Goal: Transaction & Acquisition: Book appointment/travel/reservation

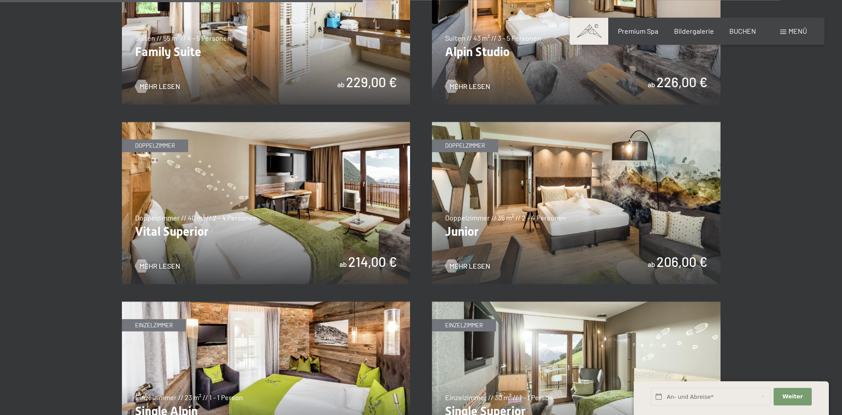
scroll to position [1162, 0]
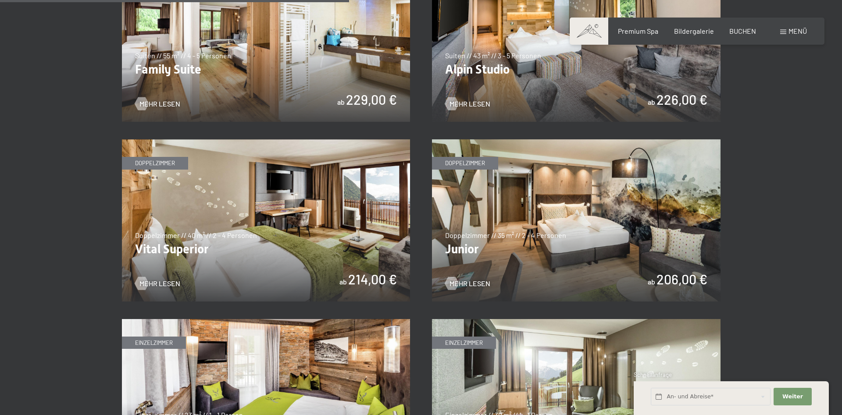
click at [554, 217] on img at bounding box center [576, 220] width 288 height 162
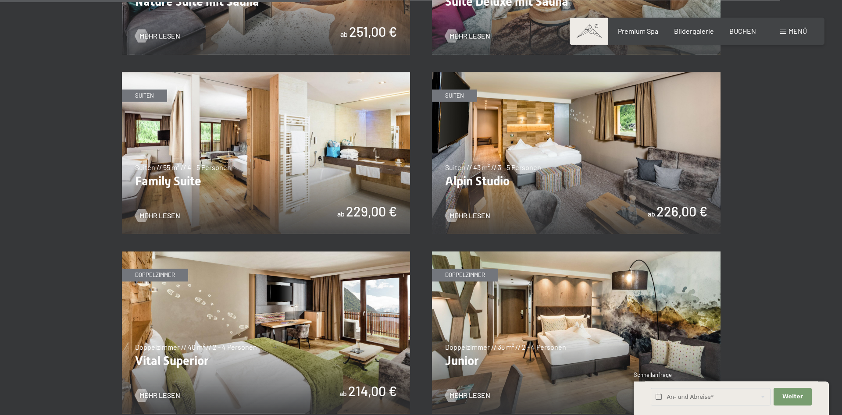
scroll to position [1028, 0]
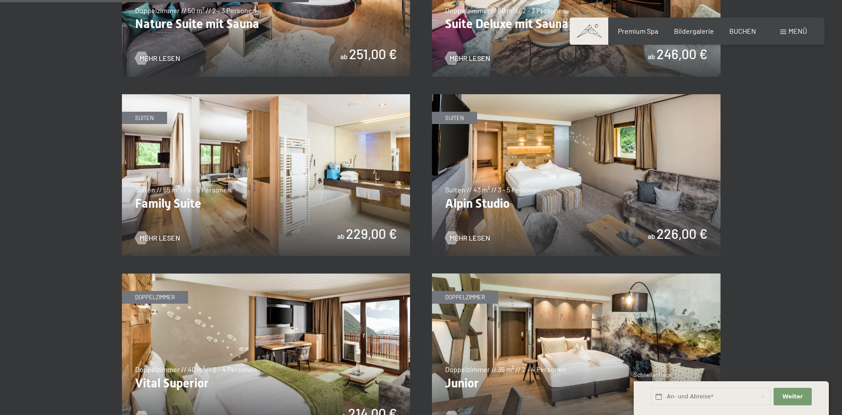
click at [565, 180] on img at bounding box center [576, 175] width 288 height 162
click at [287, 203] on img at bounding box center [266, 175] width 288 height 162
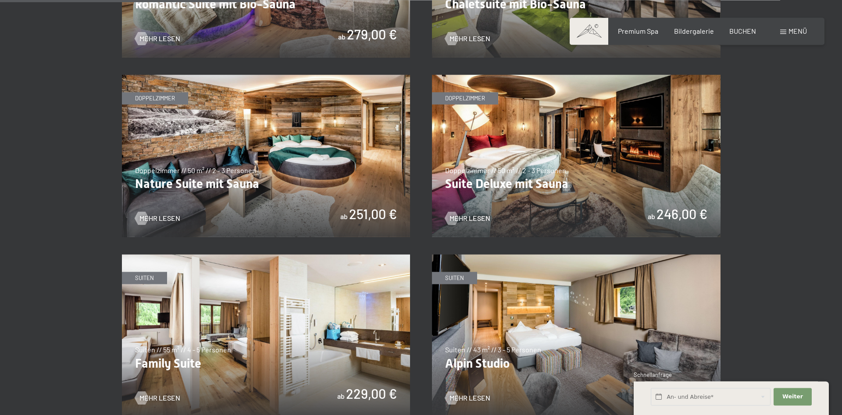
scroll to position [849, 0]
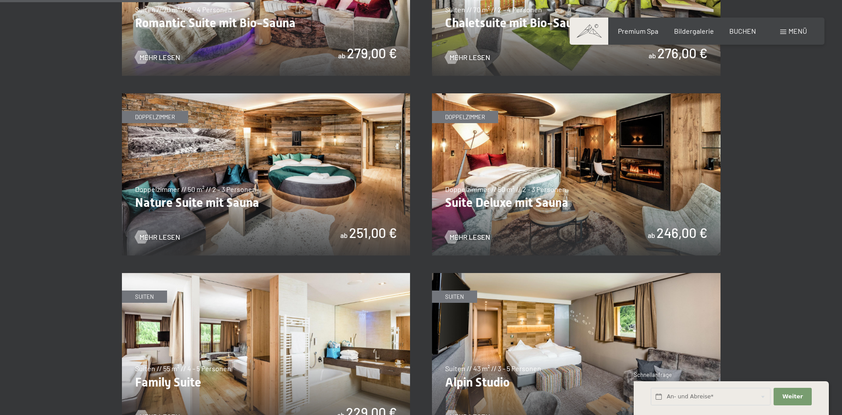
click at [270, 192] on img at bounding box center [266, 174] width 288 height 162
click at [534, 184] on img at bounding box center [576, 174] width 288 height 162
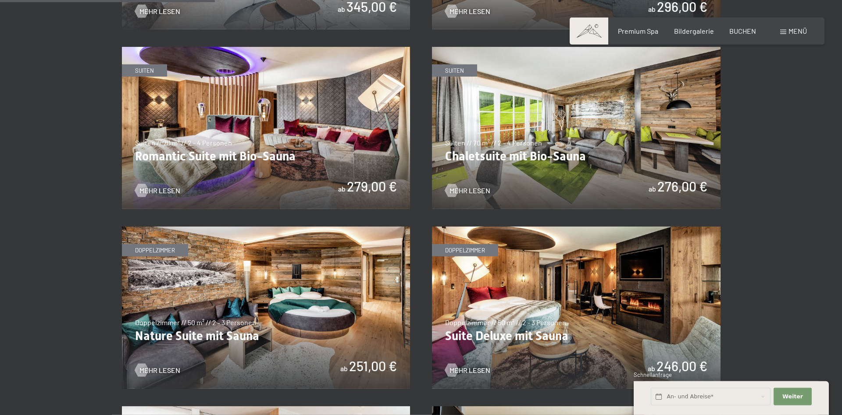
scroll to position [715, 0]
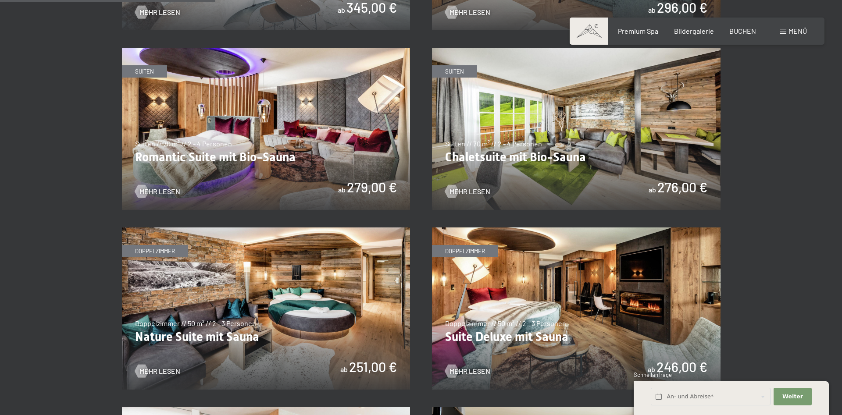
click at [585, 146] on img at bounding box center [576, 129] width 288 height 162
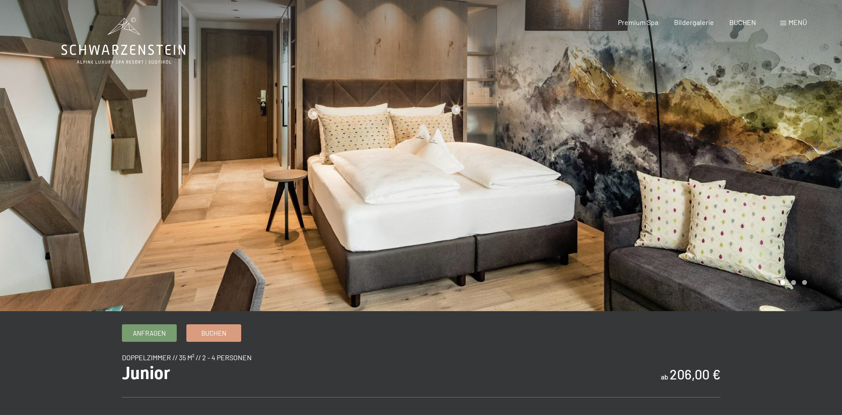
click at [825, 172] on div at bounding box center [631, 155] width 421 height 311
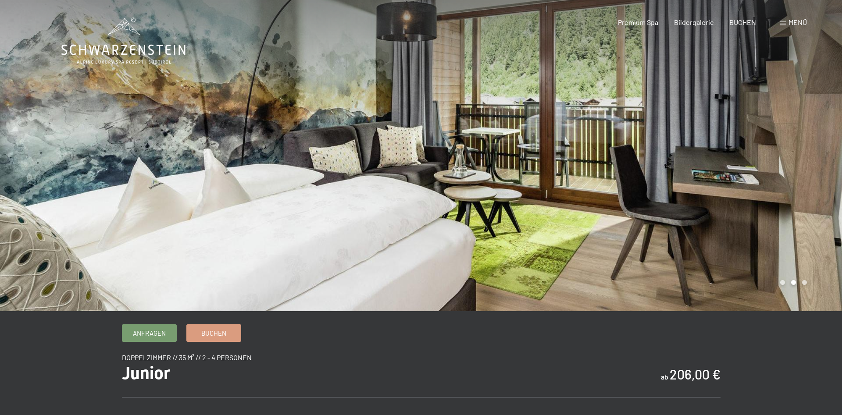
click at [825, 172] on div at bounding box center [631, 155] width 421 height 311
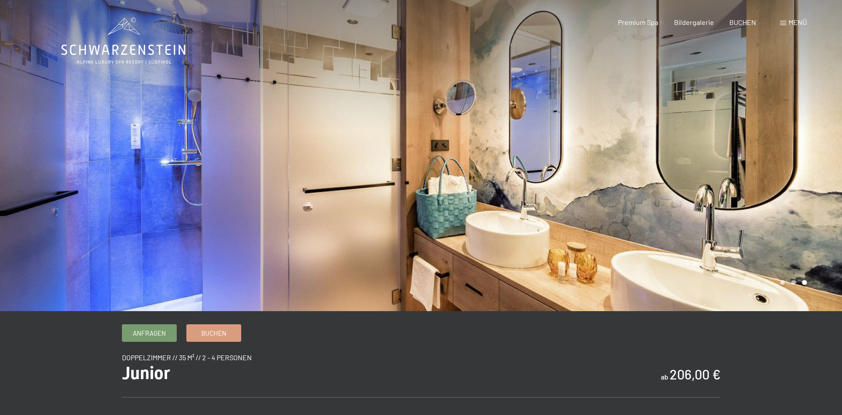
click at [825, 172] on div at bounding box center [631, 155] width 421 height 311
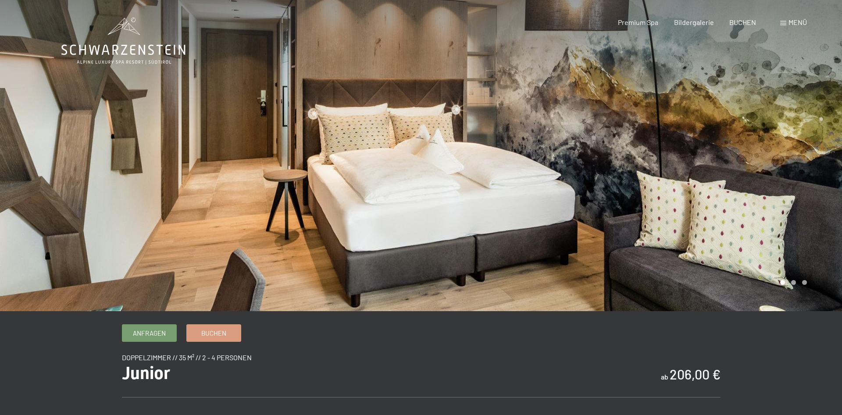
click at [825, 172] on div at bounding box center [631, 155] width 421 height 311
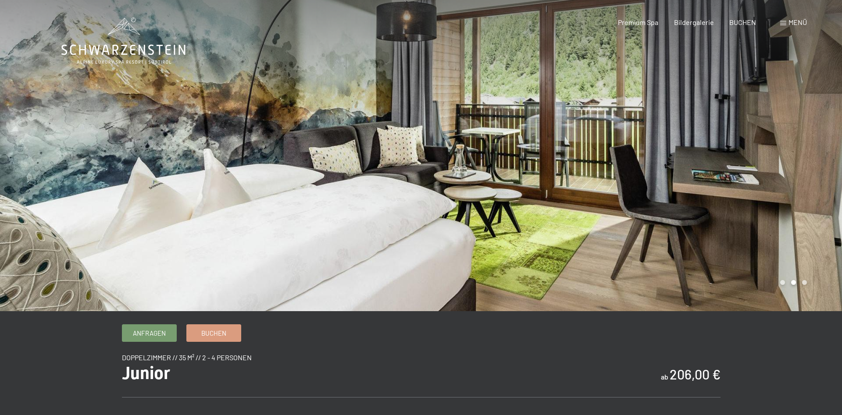
click at [825, 172] on div at bounding box center [631, 155] width 421 height 311
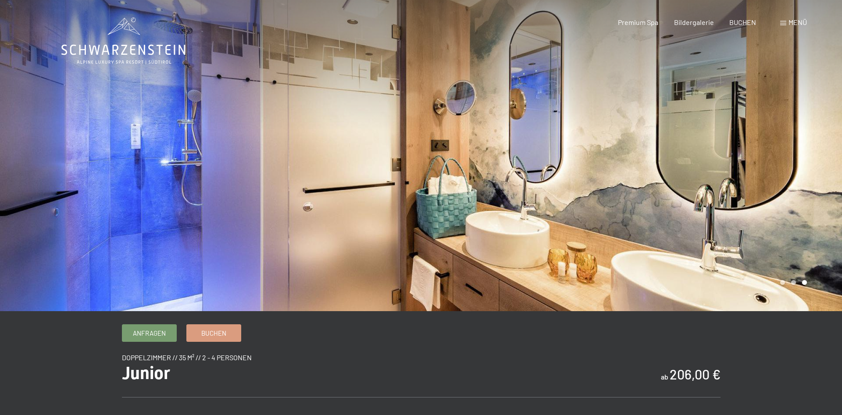
click at [825, 172] on div at bounding box center [631, 155] width 421 height 311
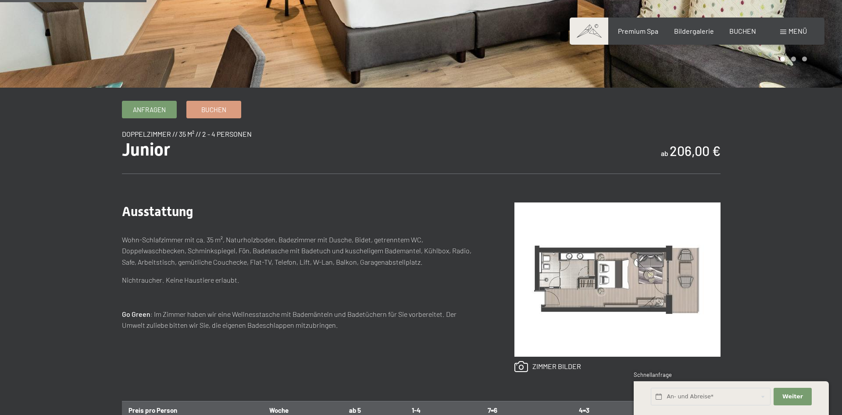
scroll to position [89, 0]
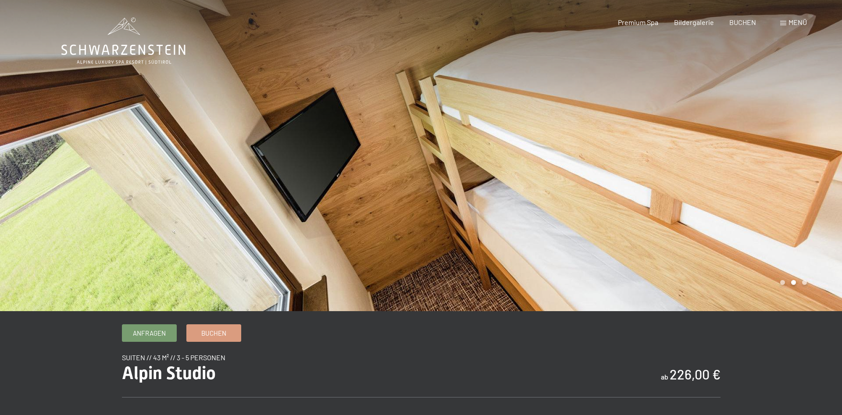
click at [803, 161] on div at bounding box center [631, 155] width 421 height 311
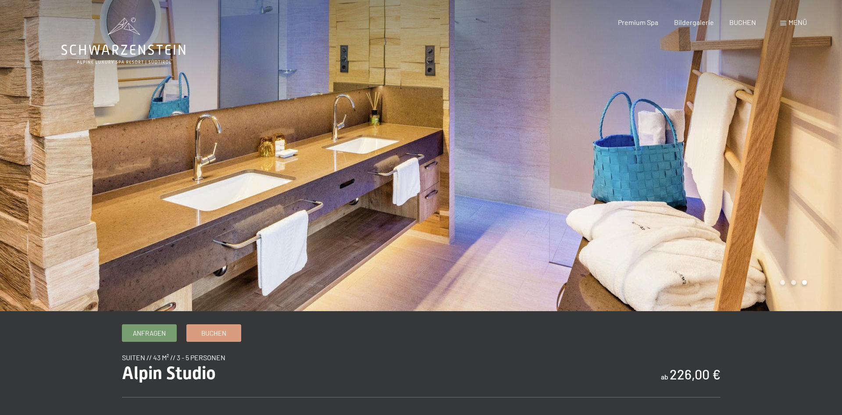
click at [803, 161] on div at bounding box center [631, 155] width 421 height 311
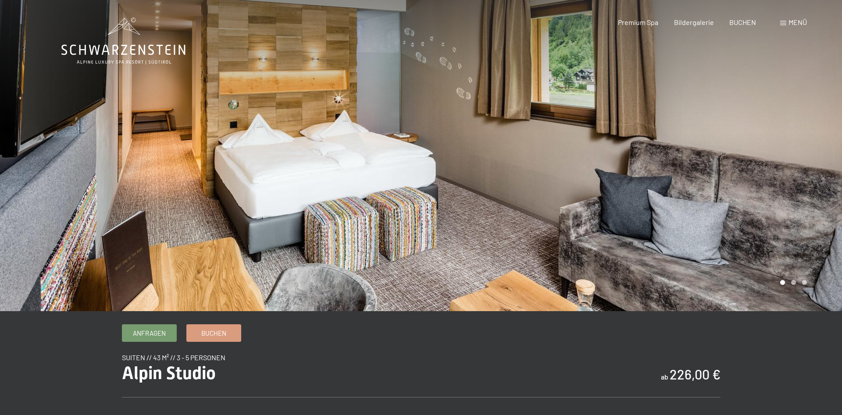
click at [803, 161] on div at bounding box center [631, 155] width 421 height 311
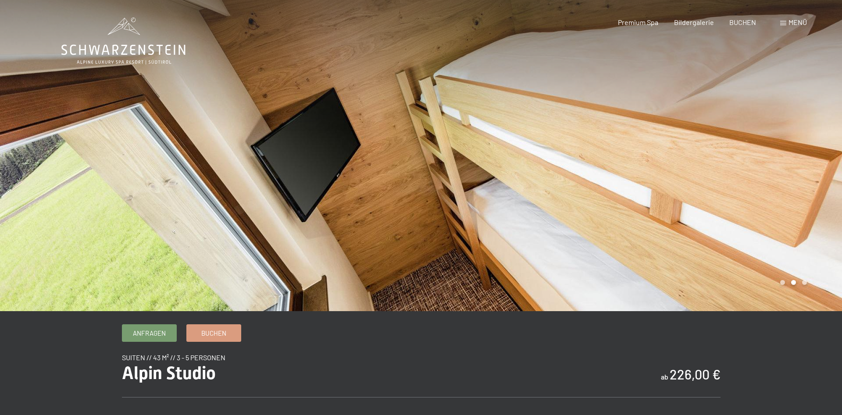
click at [803, 161] on div at bounding box center [631, 155] width 421 height 311
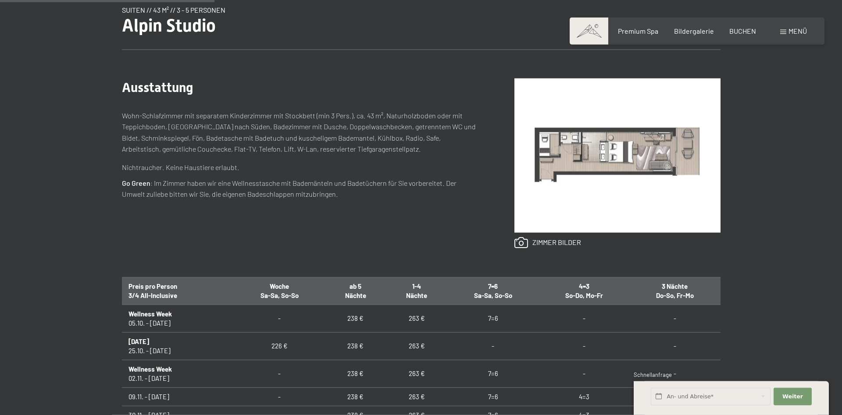
scroll to position [358, 0]
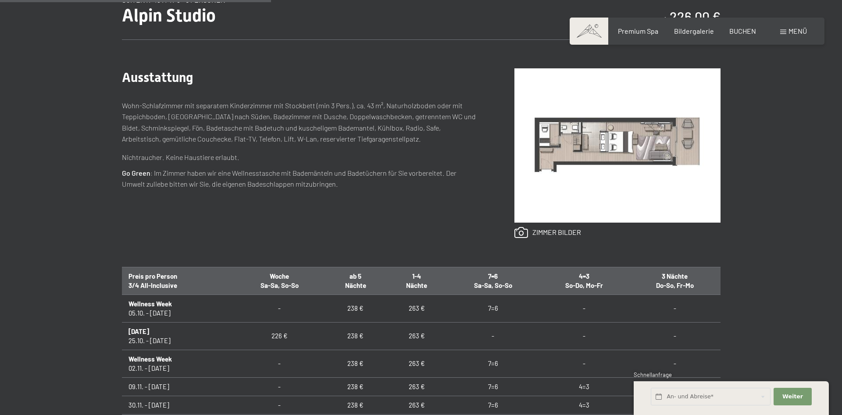
click at [612, 153] on img at bounding box center [617, 145] width 206 height 154
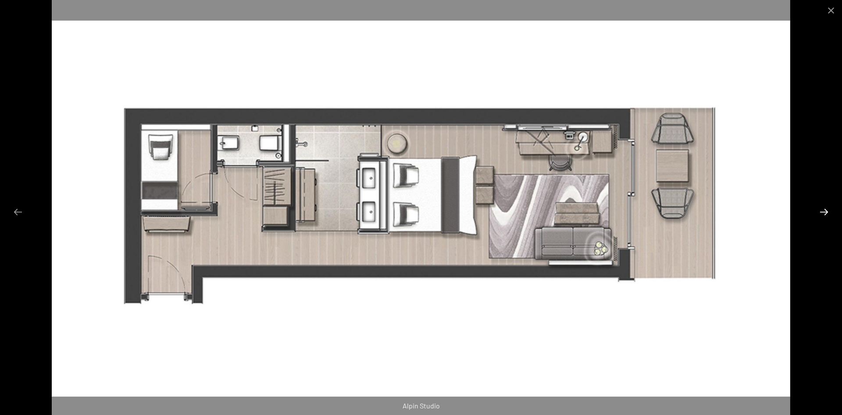
click at [827, 210] on button "Next slide" at bounding box center [823, 211] width 18 height 17
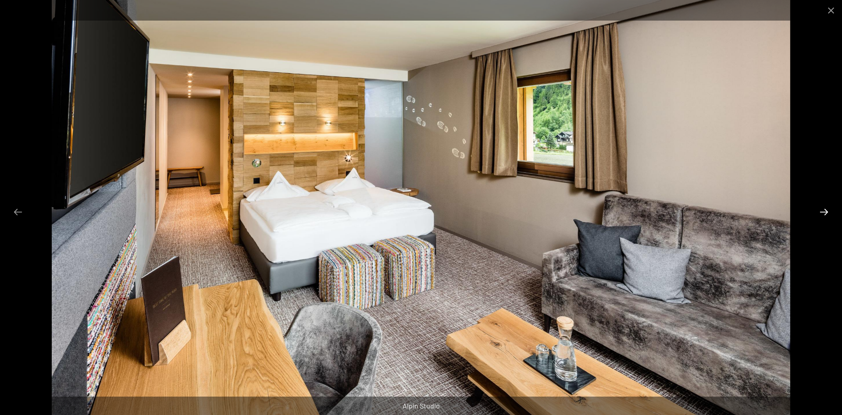
click at [827, 210] on button "Next slide" at bounding box center [823, 211] width 18 height 17
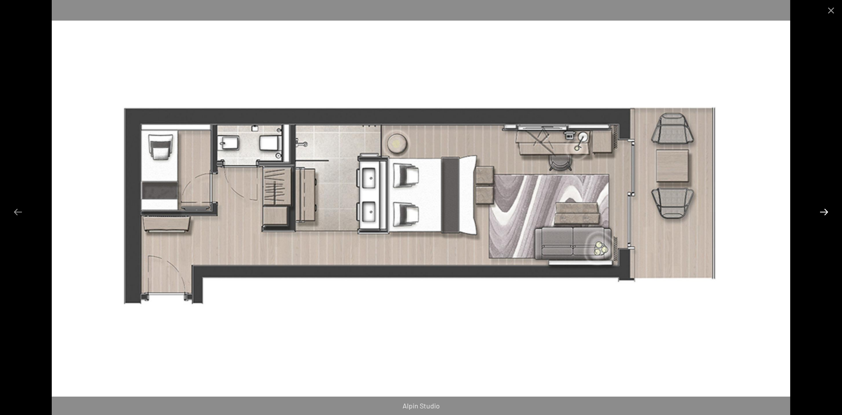
click at [827, 210] on button "Next slide" at bounding box center [823, 211] width 18 height 17
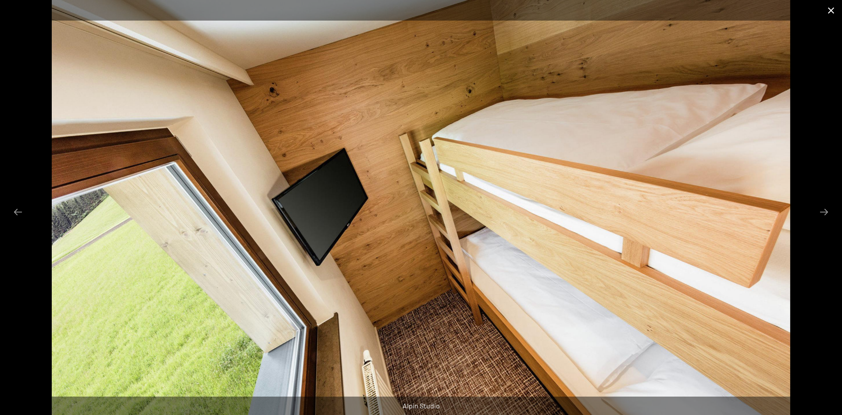
click at [835, 11] on button "Close gallery" at bounding box center [831, 10] width 22 height 21
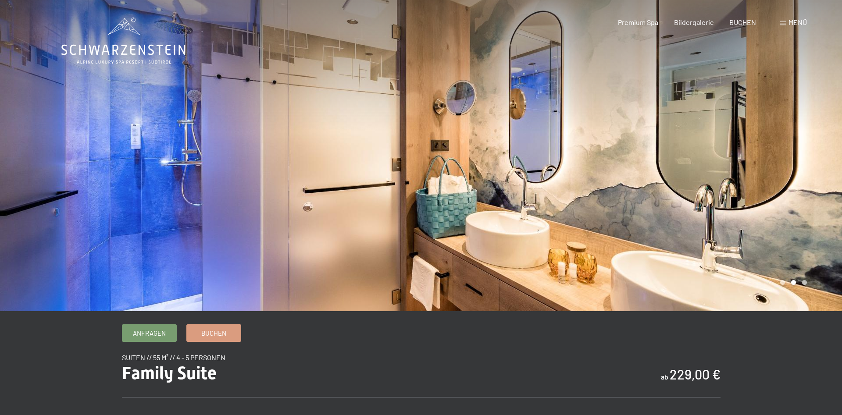
click at [793, 174] on div at bounding box center [631, 155] width 421 height 311
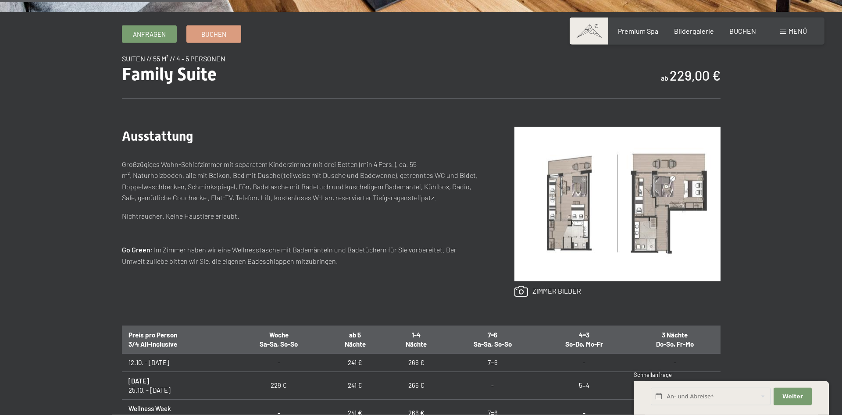
scroll to position [358, 0]
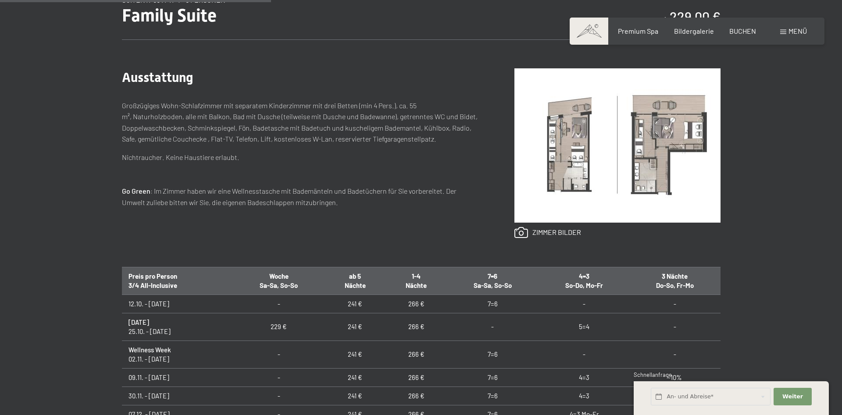
click at [548, 154] on img at bounding box center [617, 145] width 206 height 154
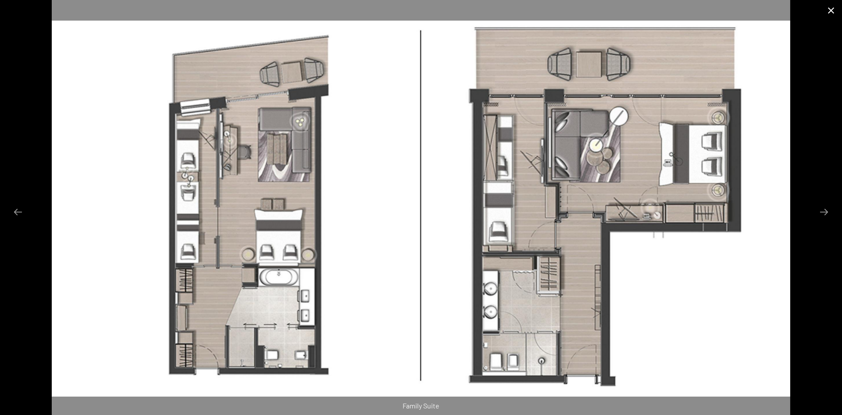
click at [832, 8] on button "Close gallery" at bounding box center [831, 10] width 22 height 21
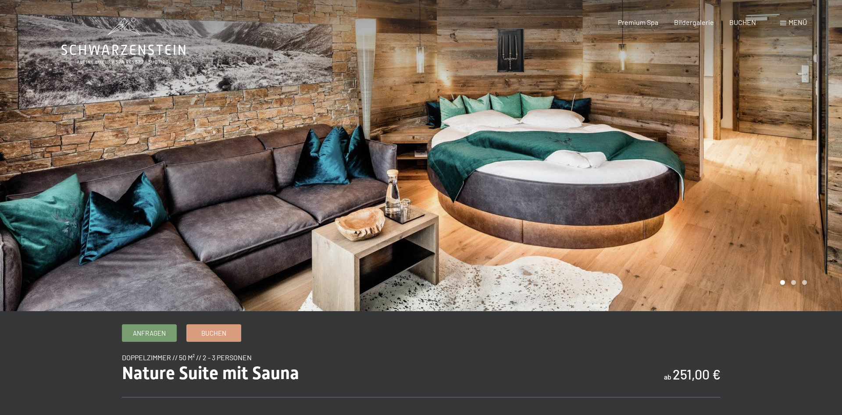
click at [829, 148] on div at bounding box center [631, 155] width 421 height 311
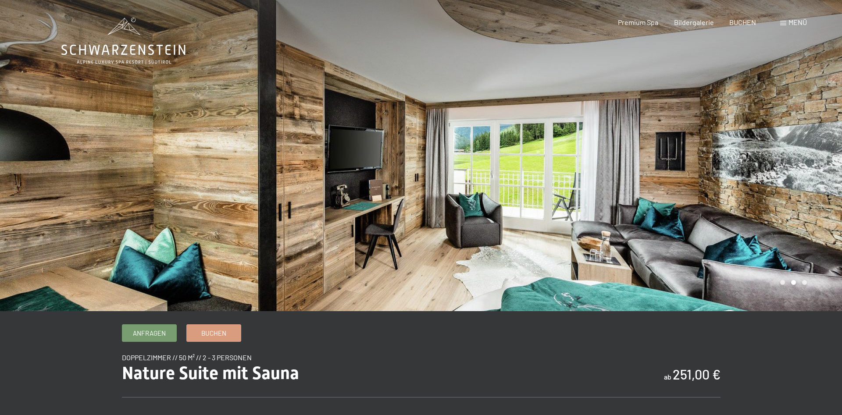
click at [829, 148] on div at bounding box center [631, 155] width 421 height 311
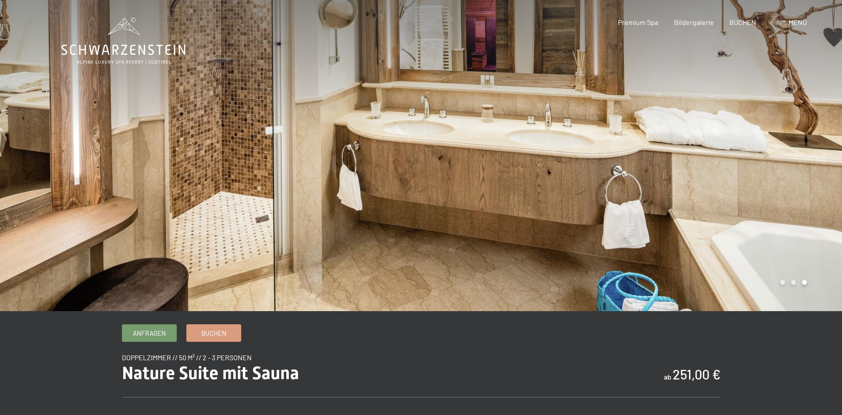
click at [829, 148] on div at bounding box center [631, 155] width 421 height 311
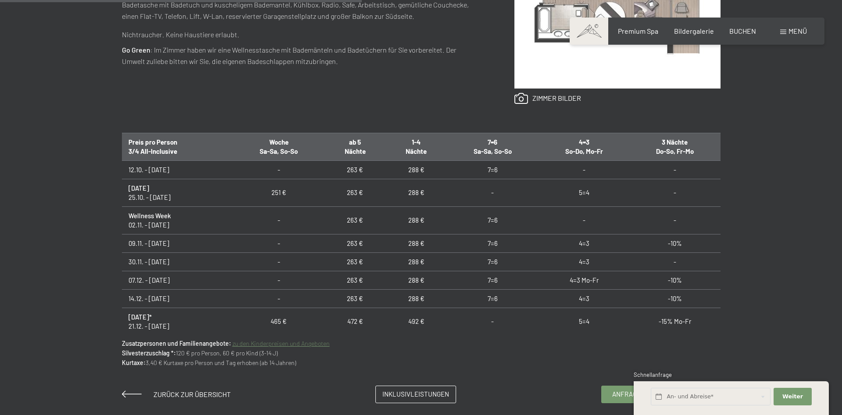
scroll to position [358, 0]
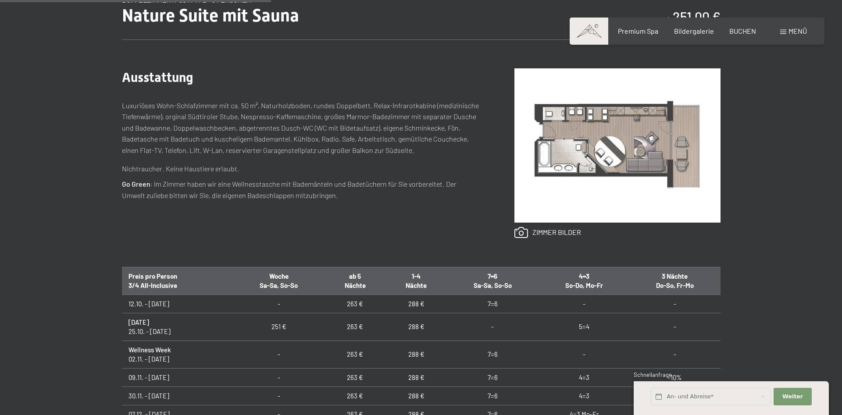
click at [606, 154] on img at bounding box center [617, 145] width 206 height 154
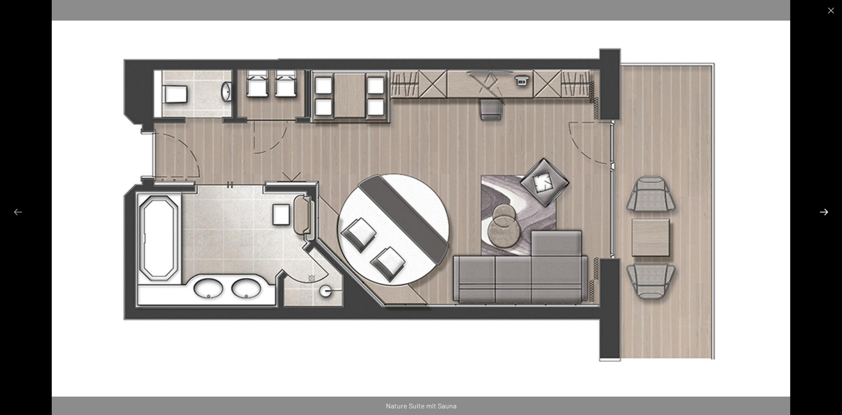
click at [826, 215] on button "Next slide" at bounding box center [823, 211] width 18 height 17
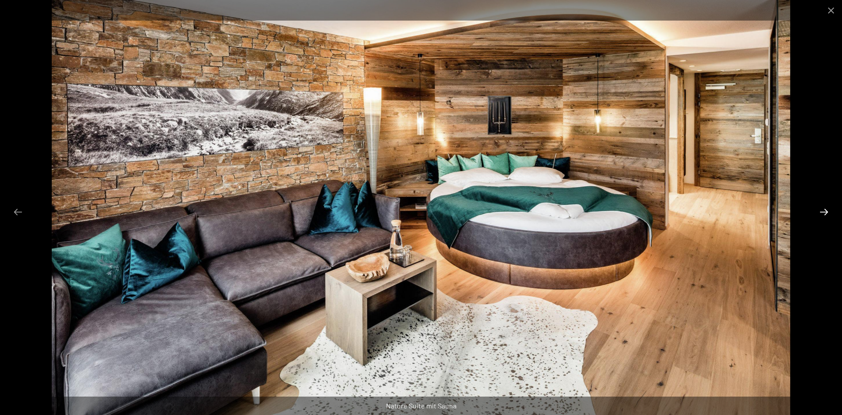
click at [826, 215] on button "Next slide" at bounding box center [823, 211] width 18 height 17
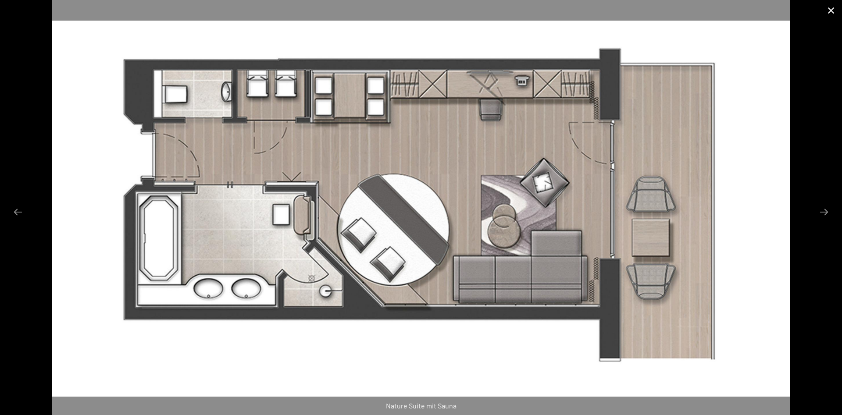
click at [831, 7] on button "Close gallery" at bounding box center [831, 10] width 22 height 21
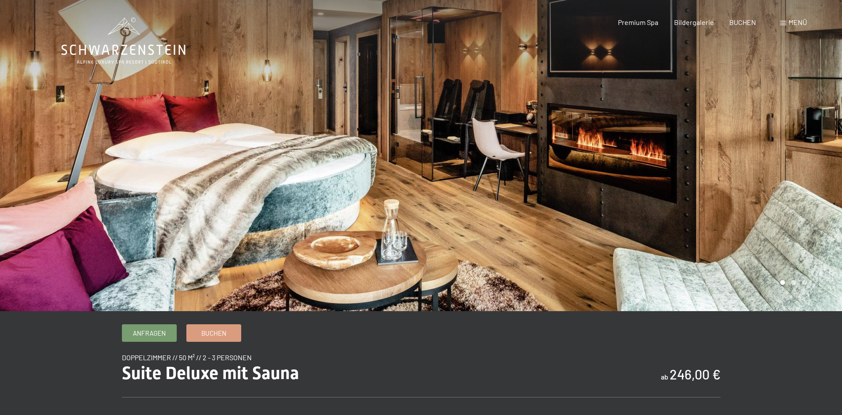
click at [803, 155] on div at bounding box center [631, 155] width 421 height 311
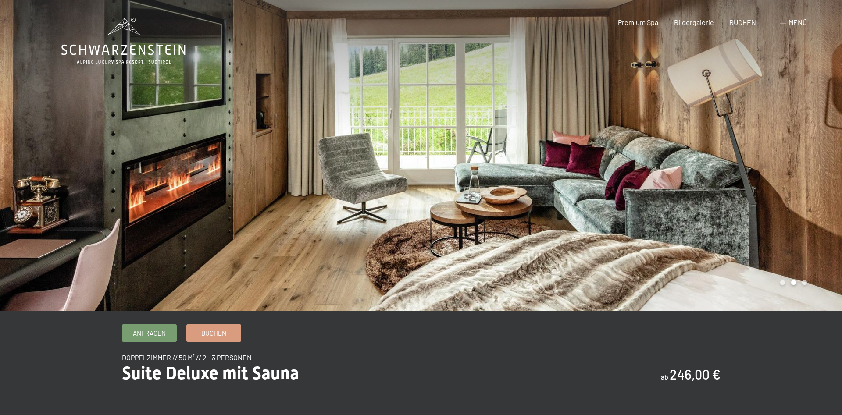
click at [803, 155] on div at bounding box center [631, 155] width 421 height 311
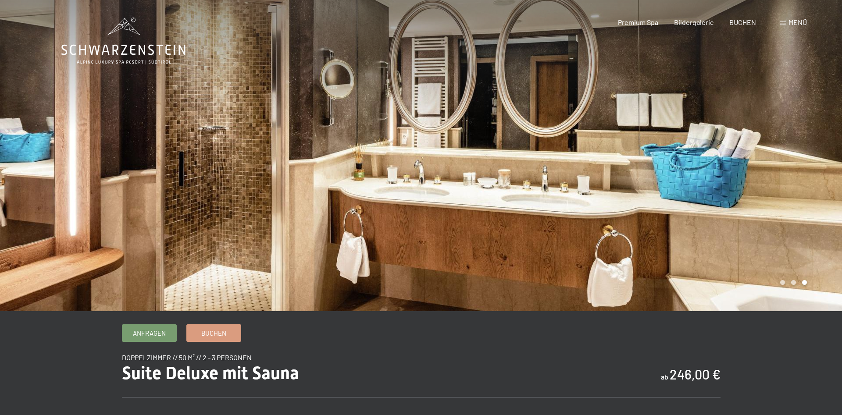
click at [803, 155] on div at bounding box center [631, 155] width 421 height 311
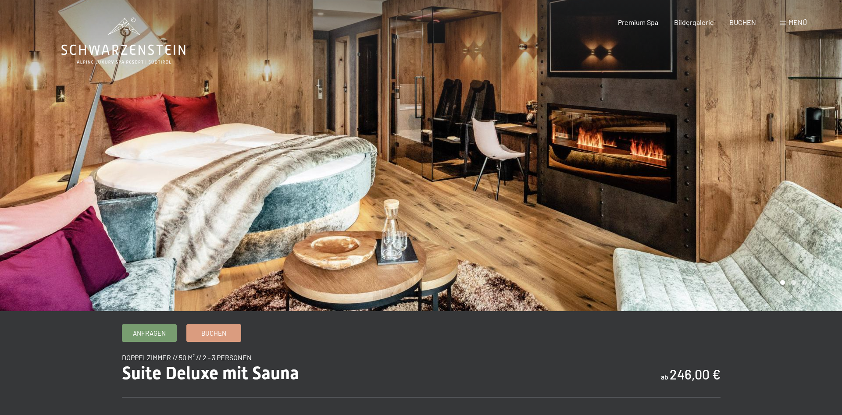
click at [803, 155] on div at bounding box center [631, 155] width 421 height 311
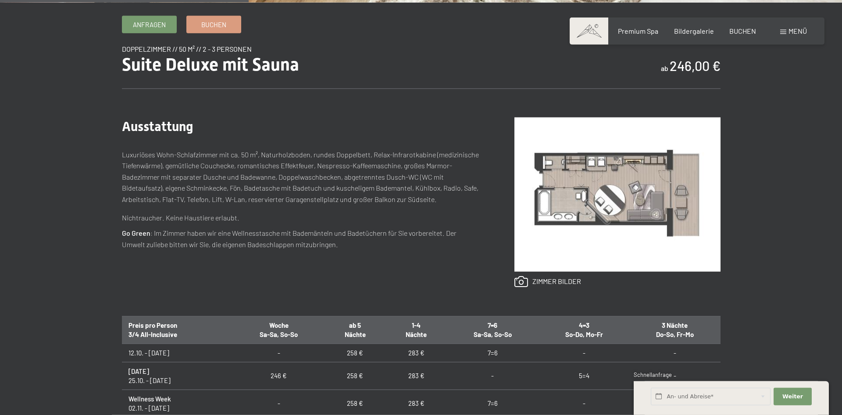
scroll to position [358, 0]
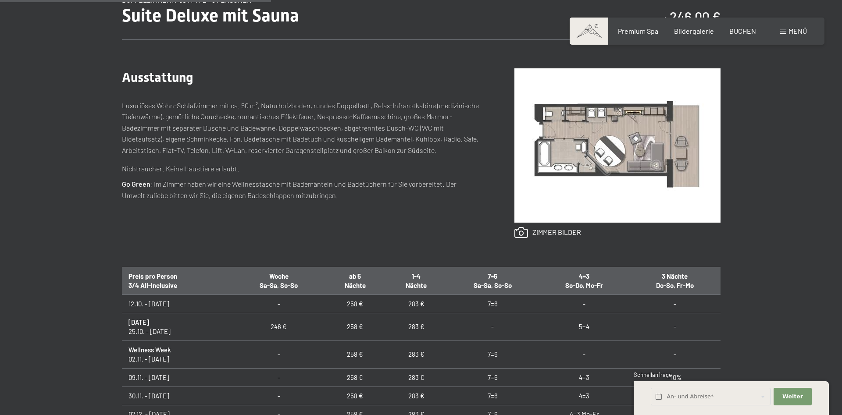
click at [641, 149] on img at bounding box center [617, 145] width 206 height 154
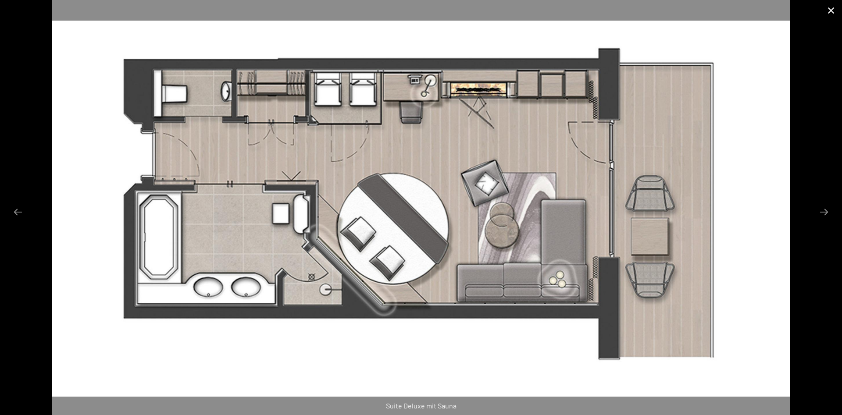
click at [828, 10] on button "Close gallery" at bounding box center [831, 10] width 22 height 21
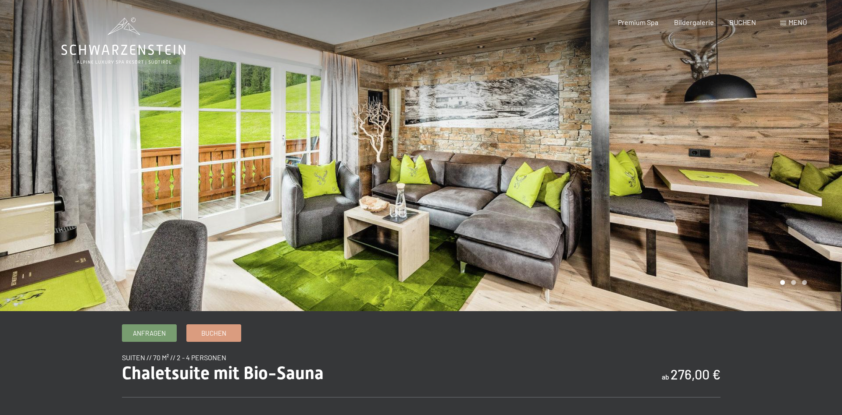
click at [825, 130] on div at bounding box center [631, 155] width 421 height 311
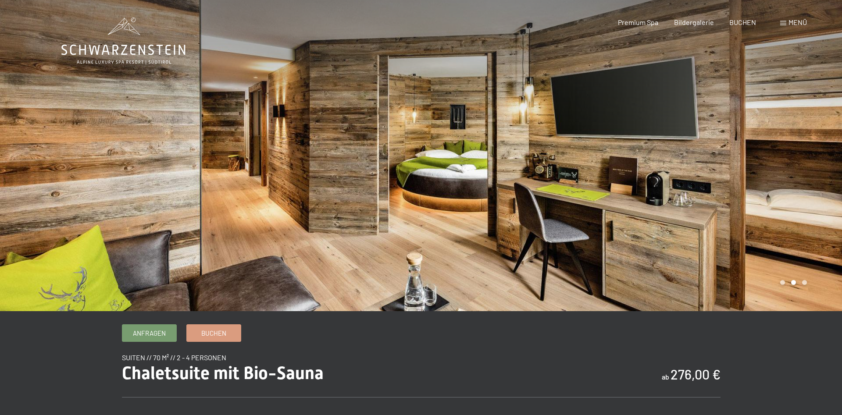
click at [825, 131] on div at bounding box center [631, 155] width 421 height 311
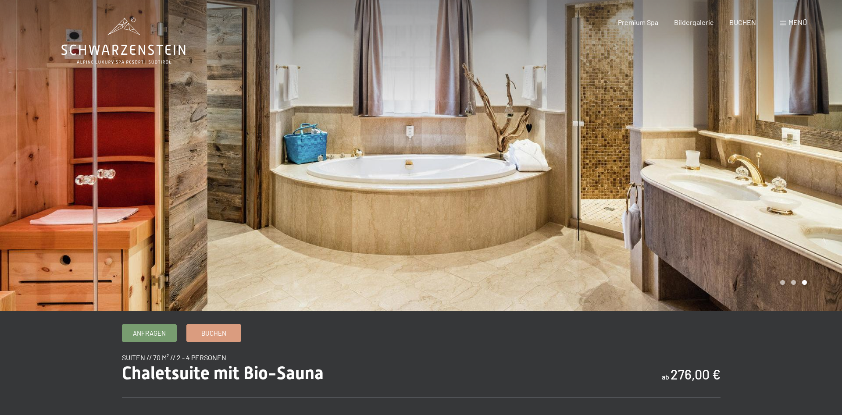
click at [825, 131] on div at bounding box center [631, 155] width 421 height 311
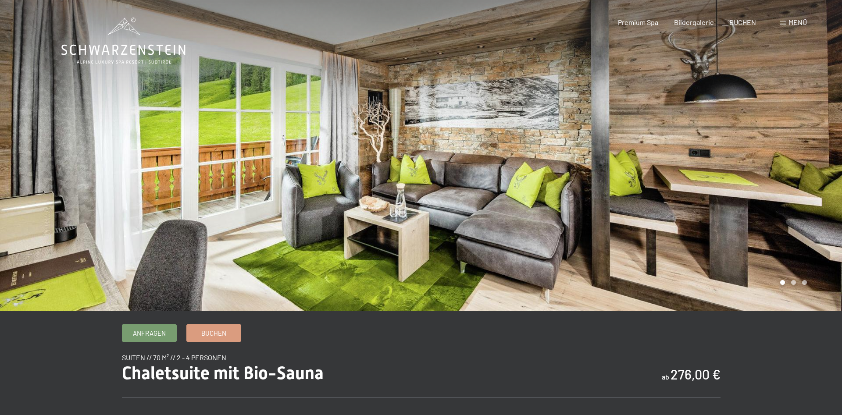
click at [825, 131] on div at bounding box center [631, 155] width 421 height 311
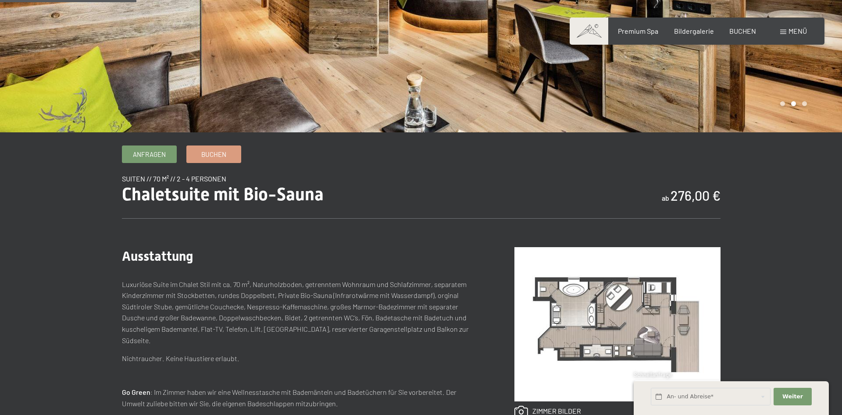
scroll to position [313, 0]
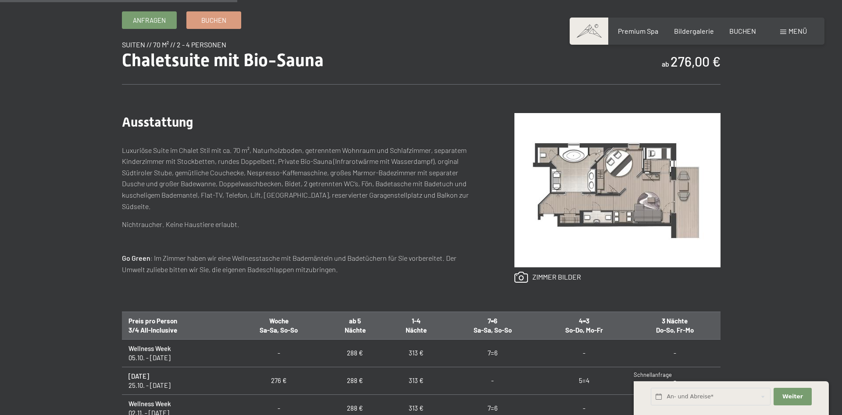
click at [606, 189] on img at bounding box center [617, 190] width 206 height 154
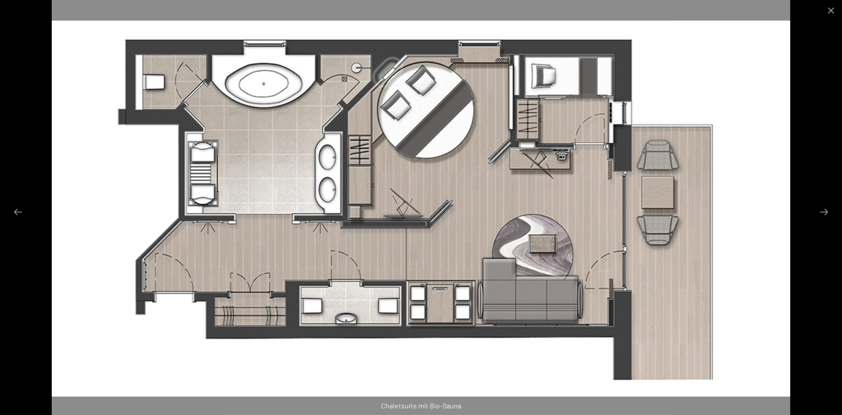
scroll to position [358, 0]
click at [835, 10] on button "Close gallery" at bounding box center [831, 10] width 22 height 21
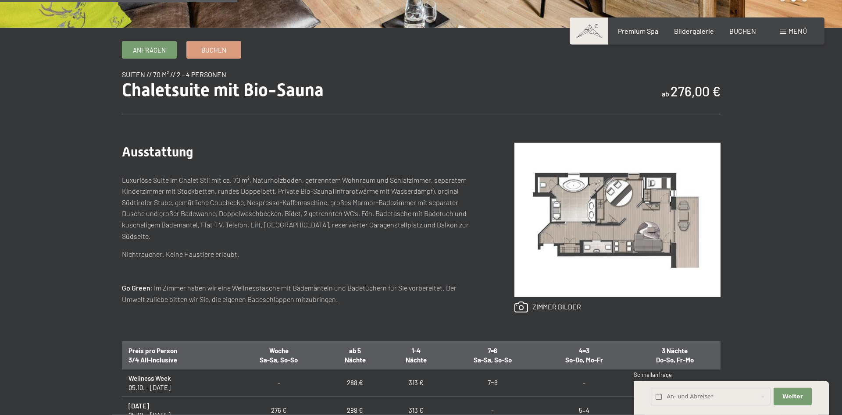
scroll to position [268, 0]
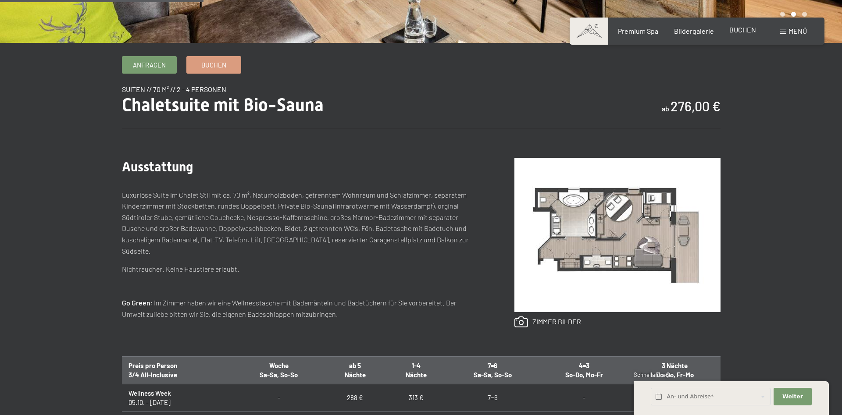
click at [741, 31] on span "BUCHEN" at bounding box center [742, 29] width 27 height 8
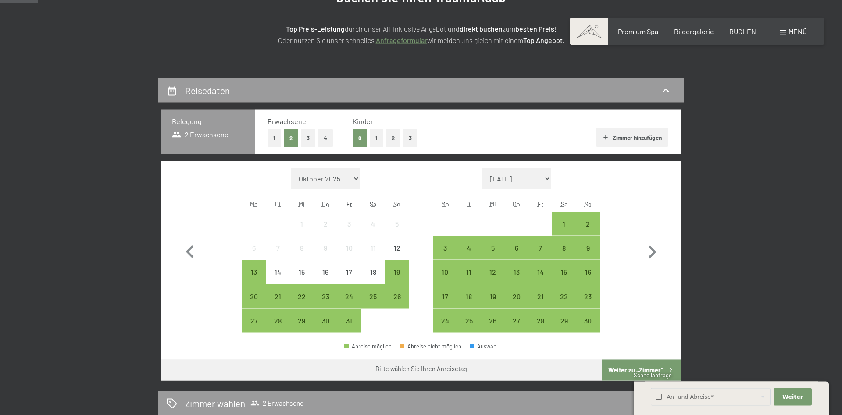
scroll to position [134, 0]
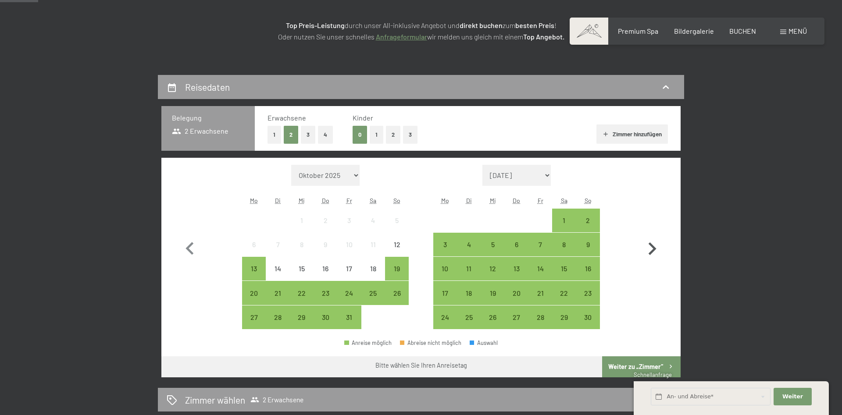
click at [651, 249] on icon "button" at bounding box center [651, 248] width 25 height 25
select select "[DATE]"
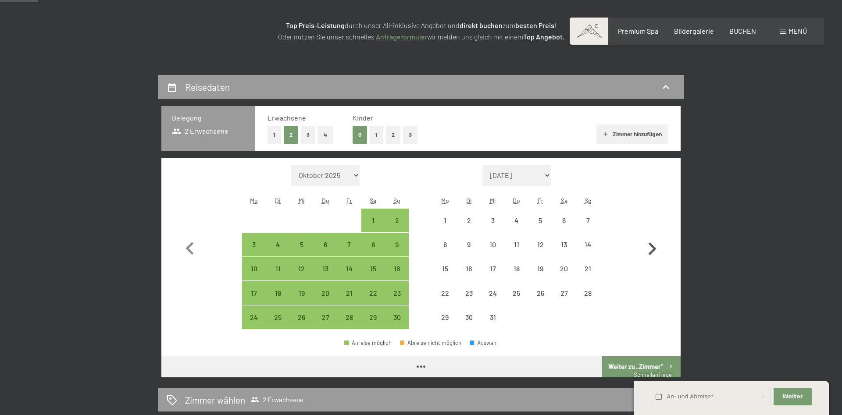
click at [651, 249] on icon "button" at bounding box center [651, 248] width 25 height 25
select select "[DATE]"
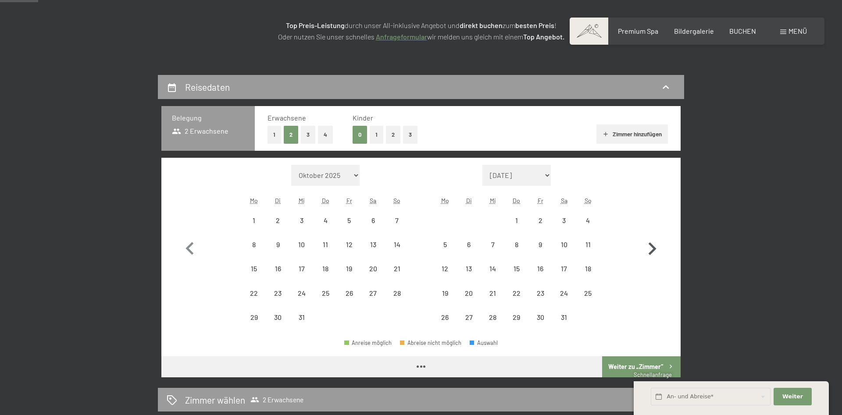
click at [651, 249] on icon "button" at bounding box center [651, 248] width 25 height 25
select select "[DATE]"
click at [652, 249] on icon "button" at bounding box center [651, 248] width 25 height 25
select select "[DATE]"
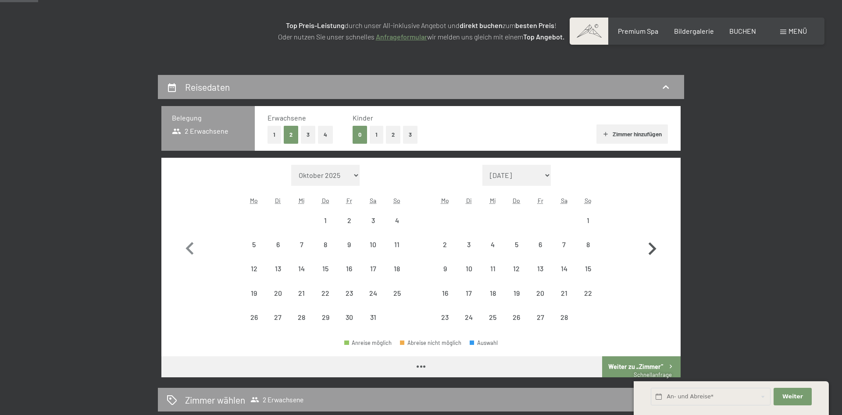
select select "[DATE]"
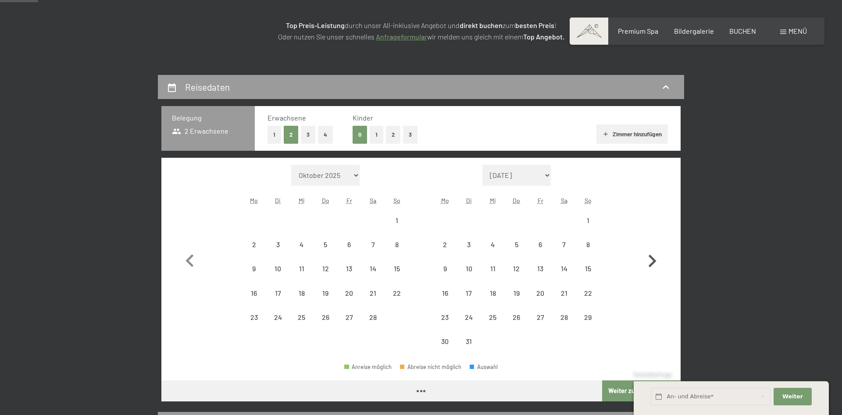
click at [652, 249] on icon "button" at bounding box center [651, 261] width 25 height 25
select select "[DATE]"
click at [652, 249] on icon "button" at bounding box center [651, 261] width 25 height 25
select select "[DATE]"
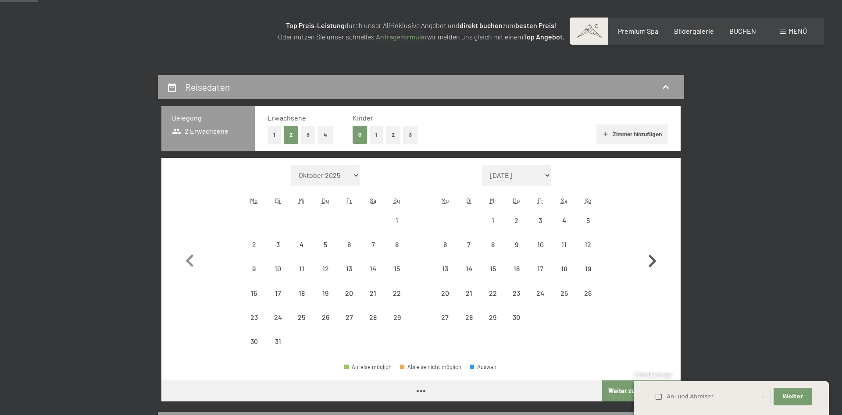
select select "[DATE]"
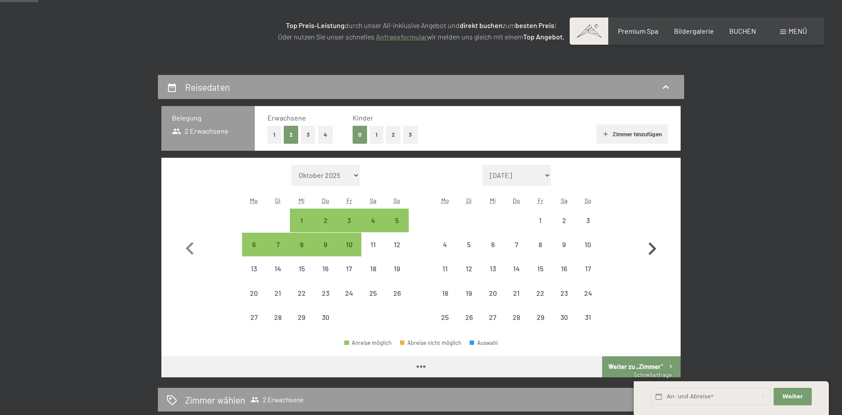
click at [652, 249] on icon "button" at bounding box center [651, 248] width 25 height 25
select select "[DATE]"
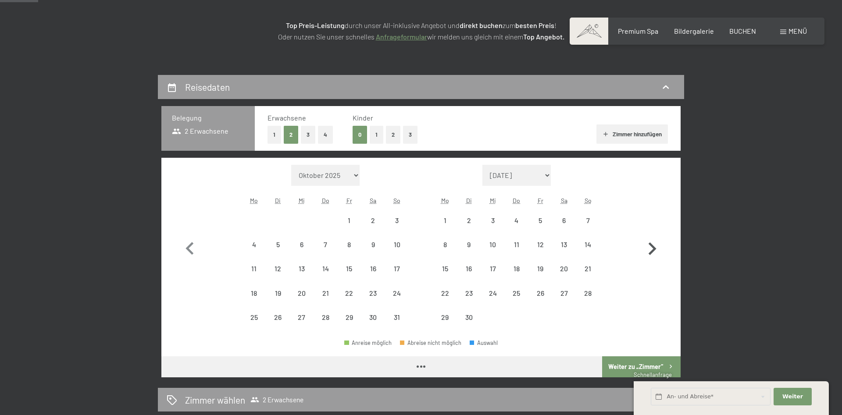
select select "[DATE]"
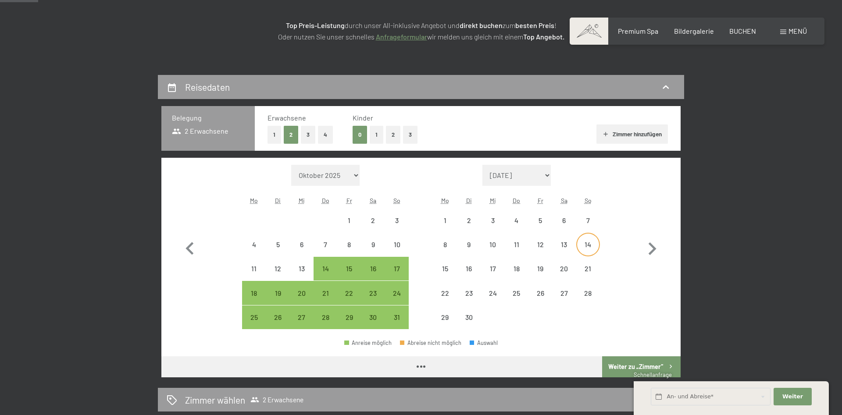
select select "[DATE]"
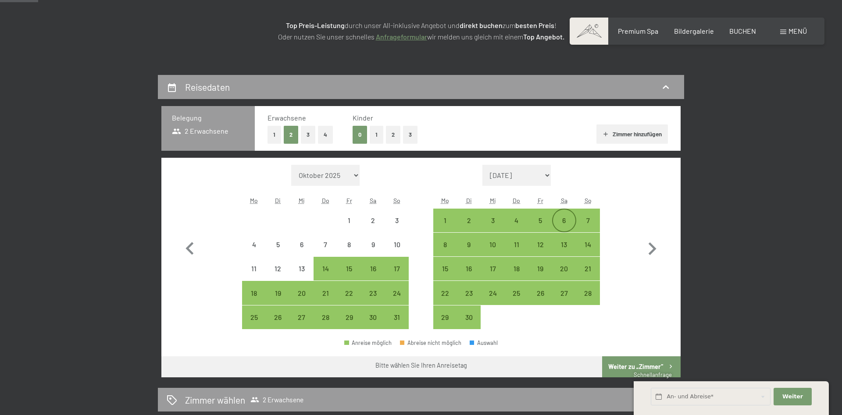
click at [563, 223] on div "6" at bounding box center [564, 228] width 22 height 22
select select "[DATE]"
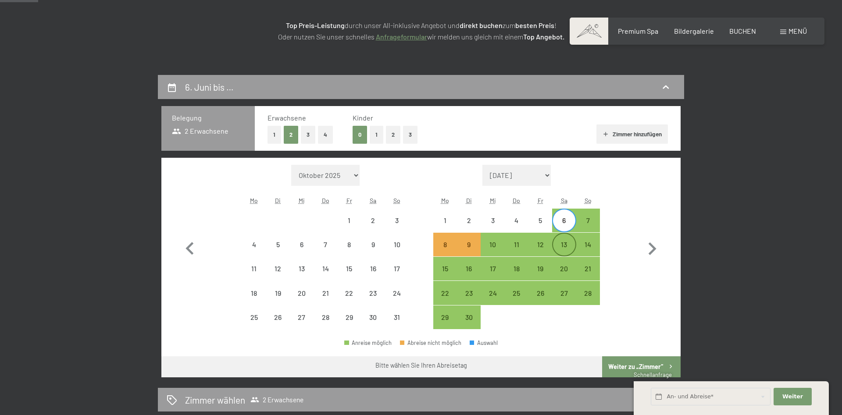
click at [564, 248] on div "13" at bounding box center [564, 252] width 22 height 22
select select "[DATE]"
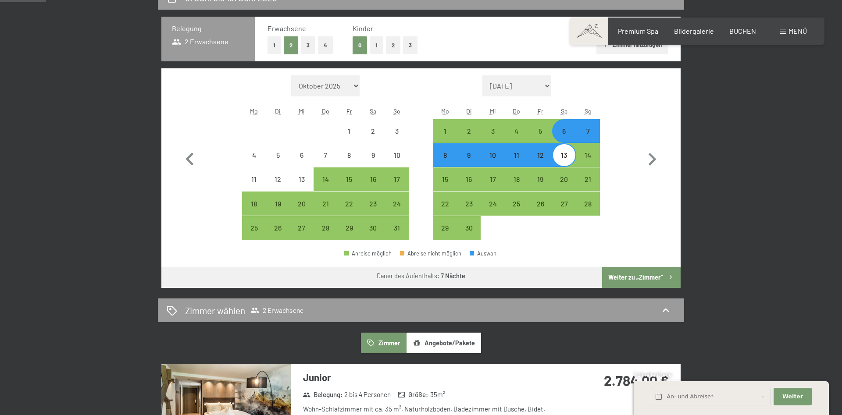
scroll to position [0, 0]
